Goal: Check status

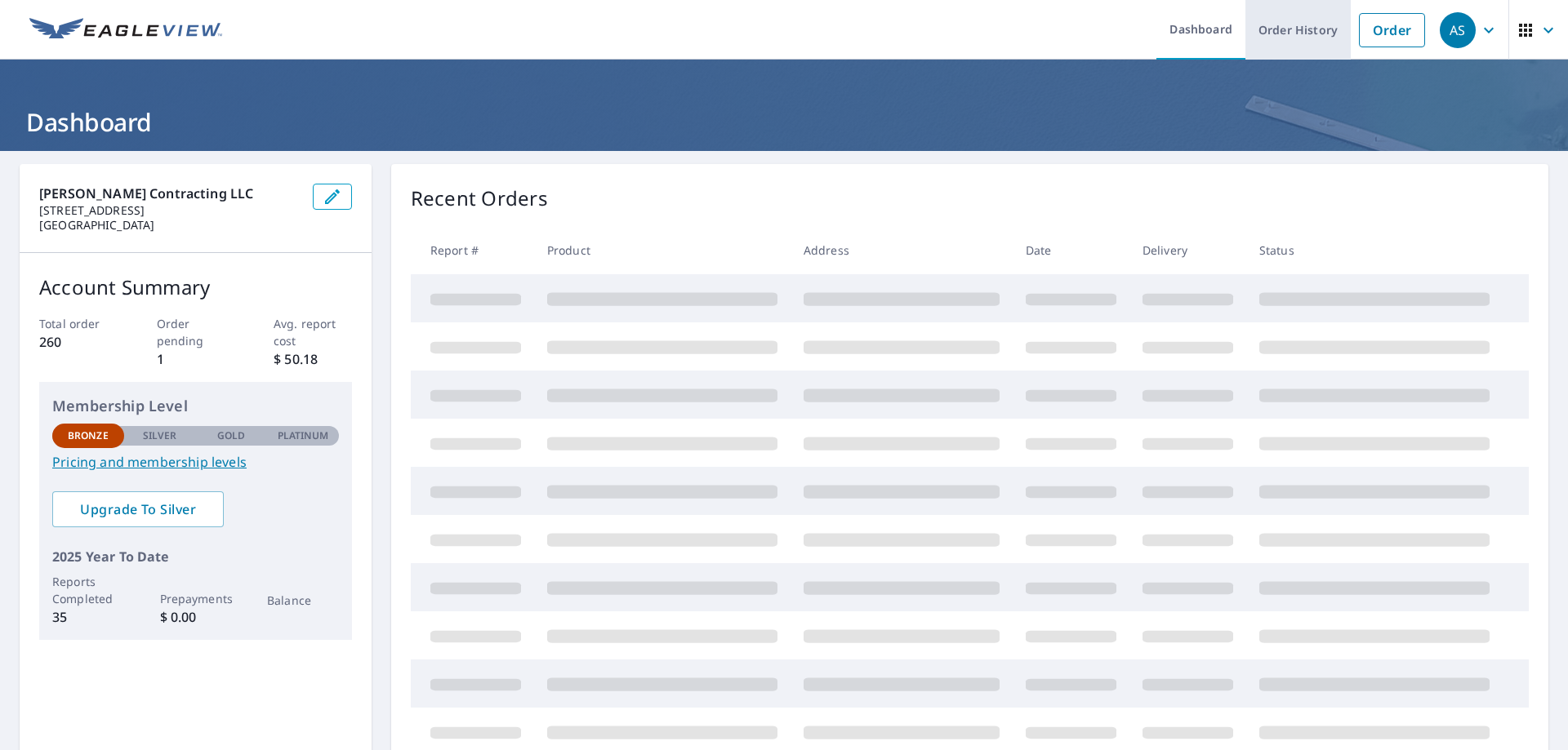
click at [1292, 19] on link "Order History" at bounding box center [1298, 30] width 105 height 59
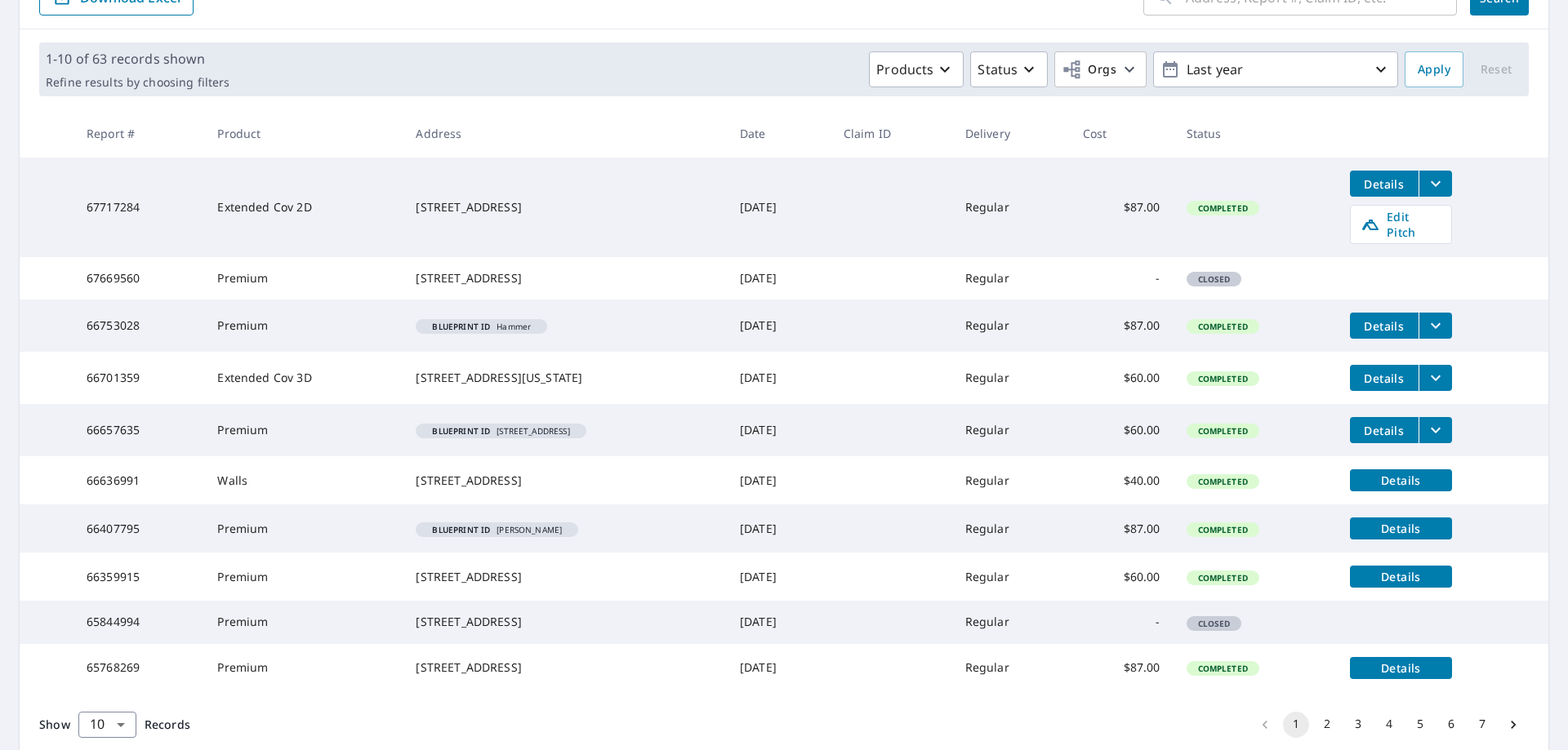
scroll to position [325, 0]
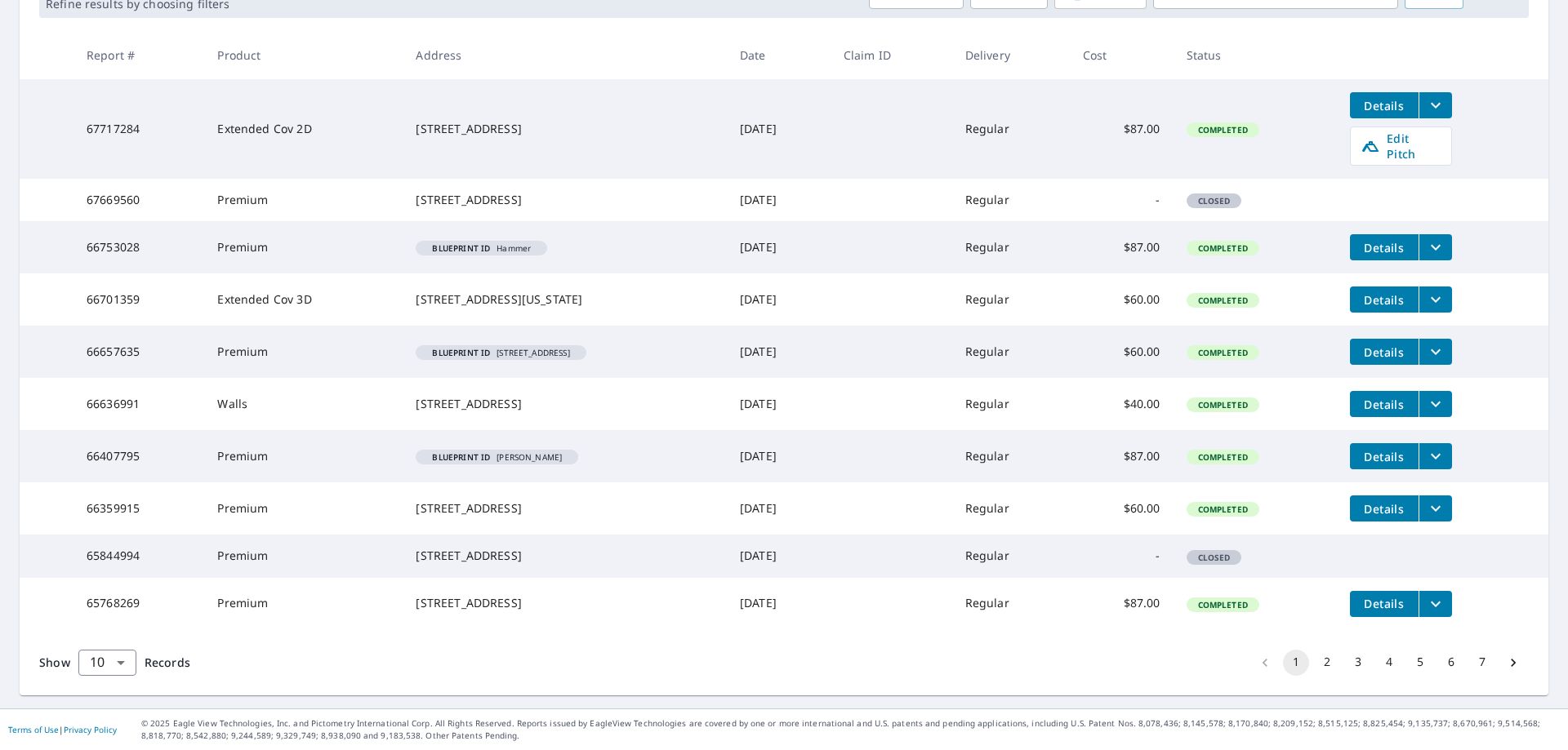
click at [1320, 665] on button "2" at bounding box center [1327, 663] width 26 height 26
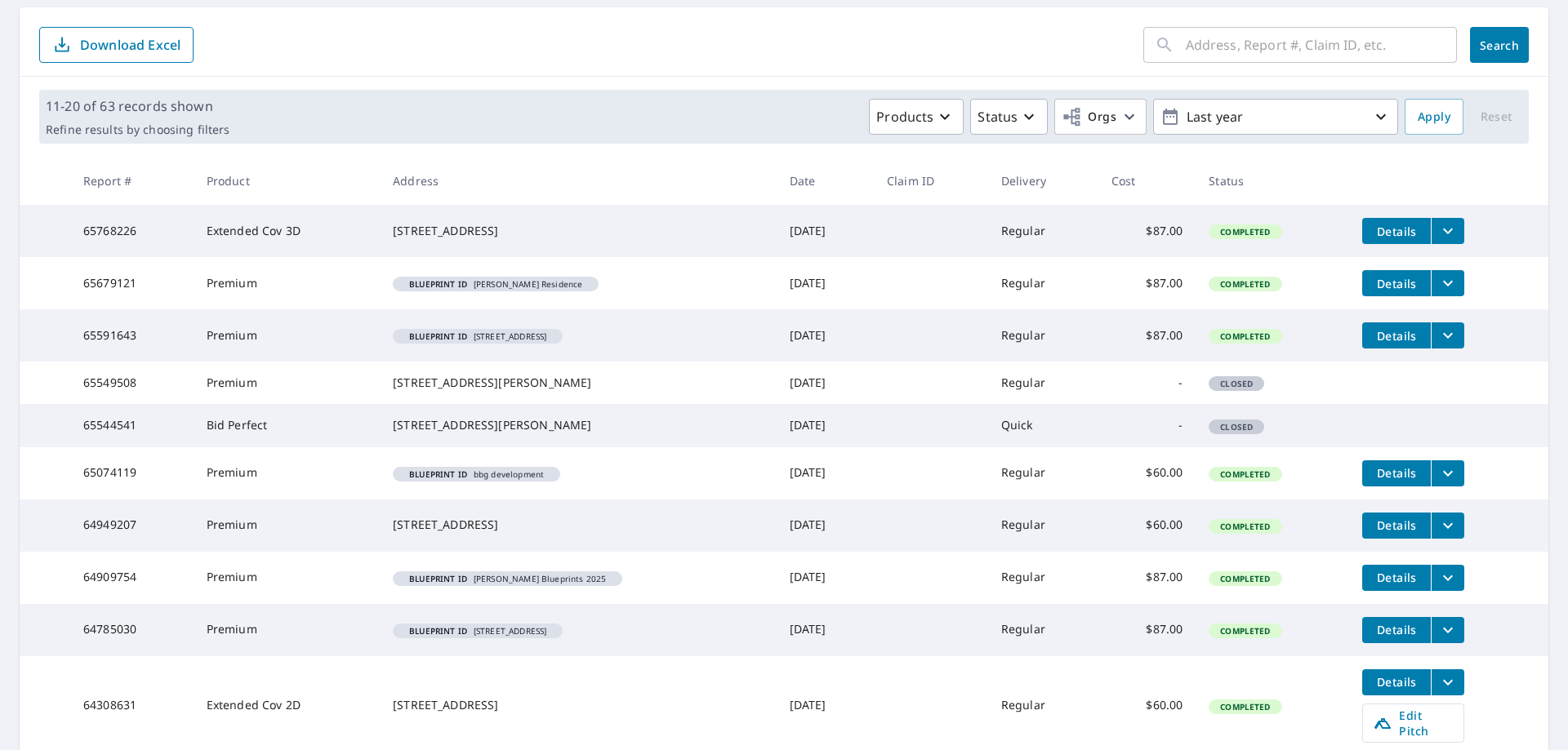
scroll to position [163, 0]
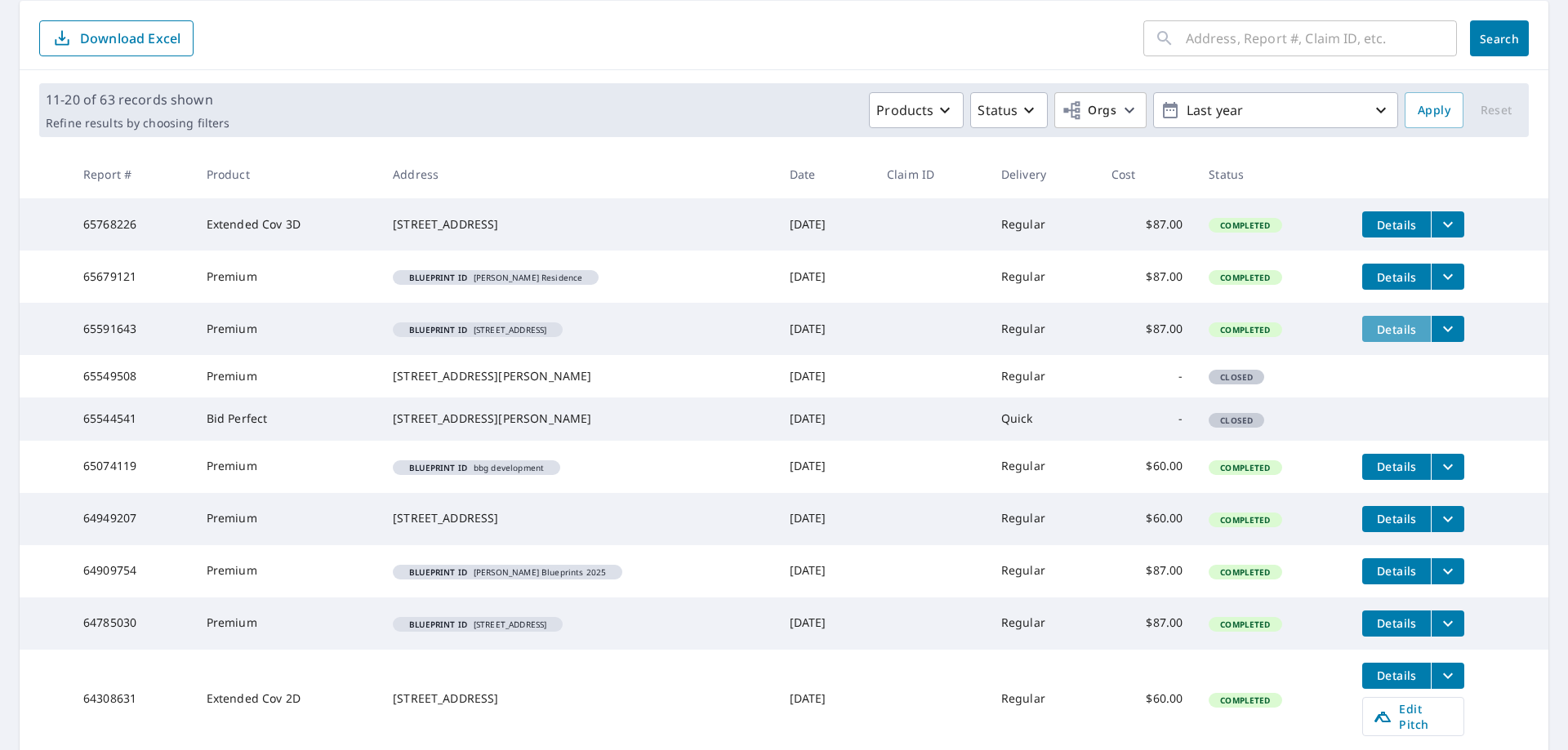
click at [1372, 337] on span "Details" at bounding box center [1397, 329] width 49 height 15
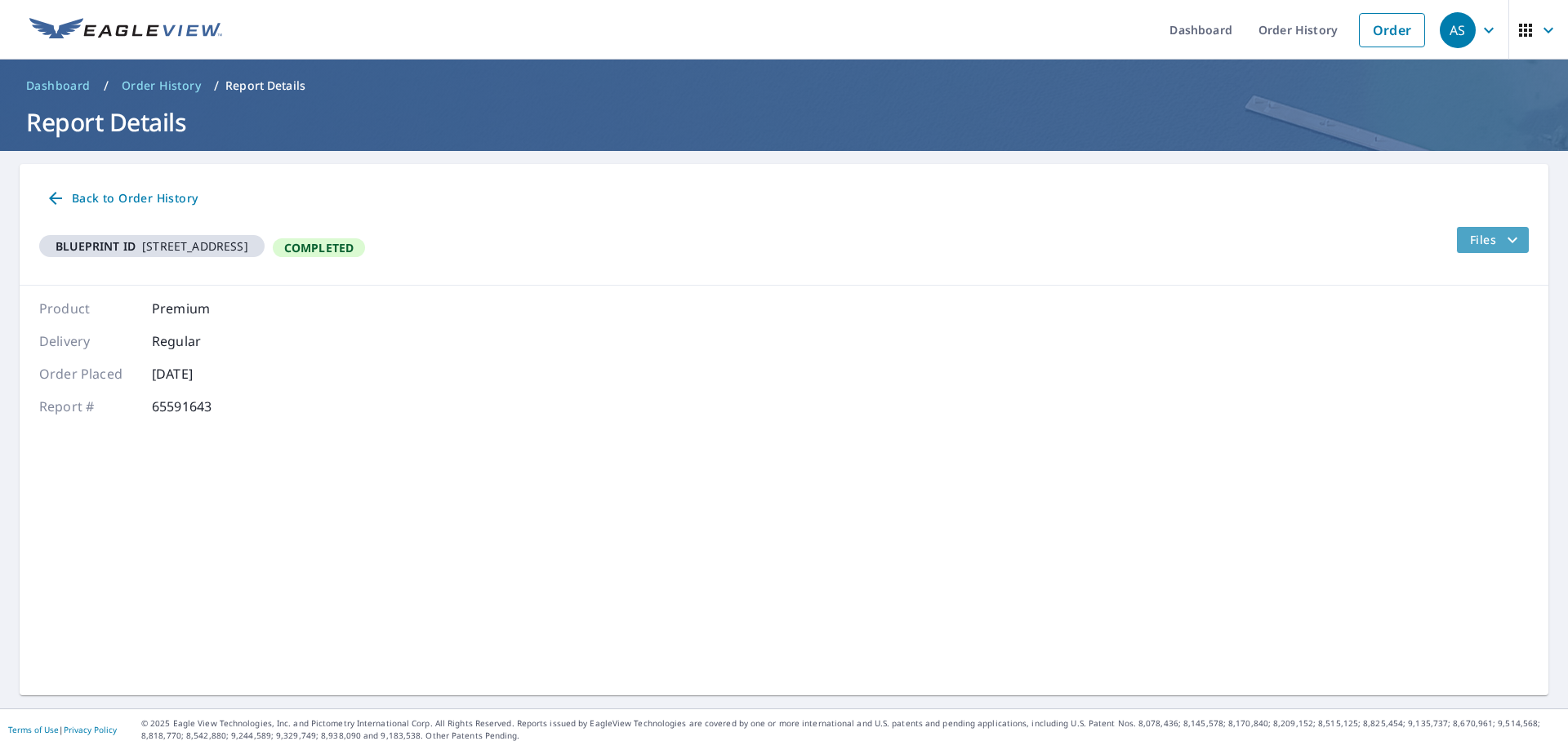
click at [1482, 232] on span "Files" at bounding box center [1497, 239] width 53 height 20
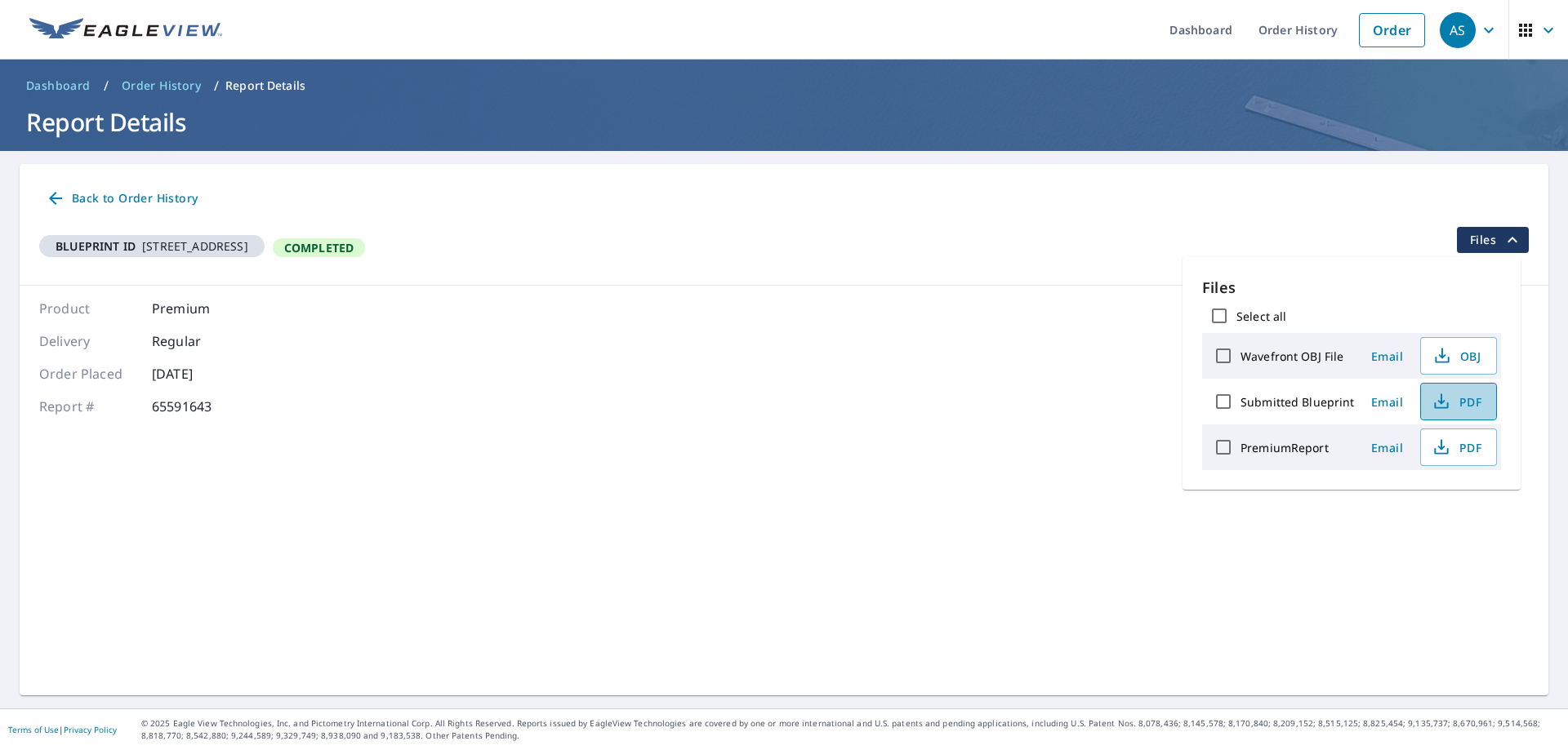
click at [1452, 406] on span "PDF" at bounding box center [1458, 401] width 53 height 20
click at [1444, 452] on icon "button" at bounding box center [1441, 451] width 14 height 7
